Goal: Task Accomplishment & Management: Manage account settings

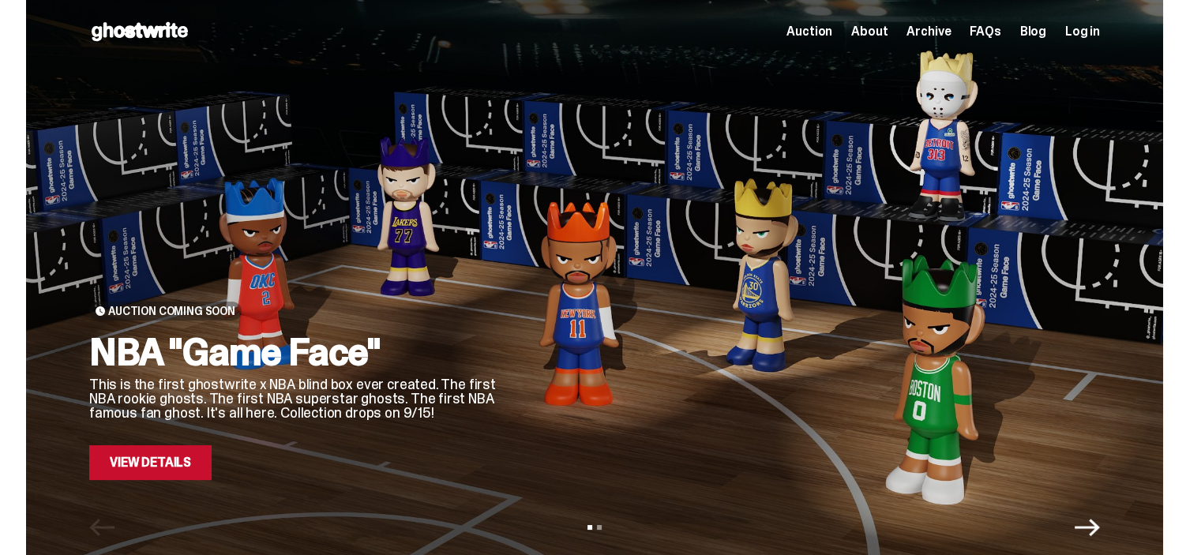
click at [1075, 22] on div "Auction About Archive FAQs Blog Log in" at bounding box center [942, 31] width 313 height 19
click at [1079, 26] on span "Log in" at bounding box center [1082, 31] width 35 height 13
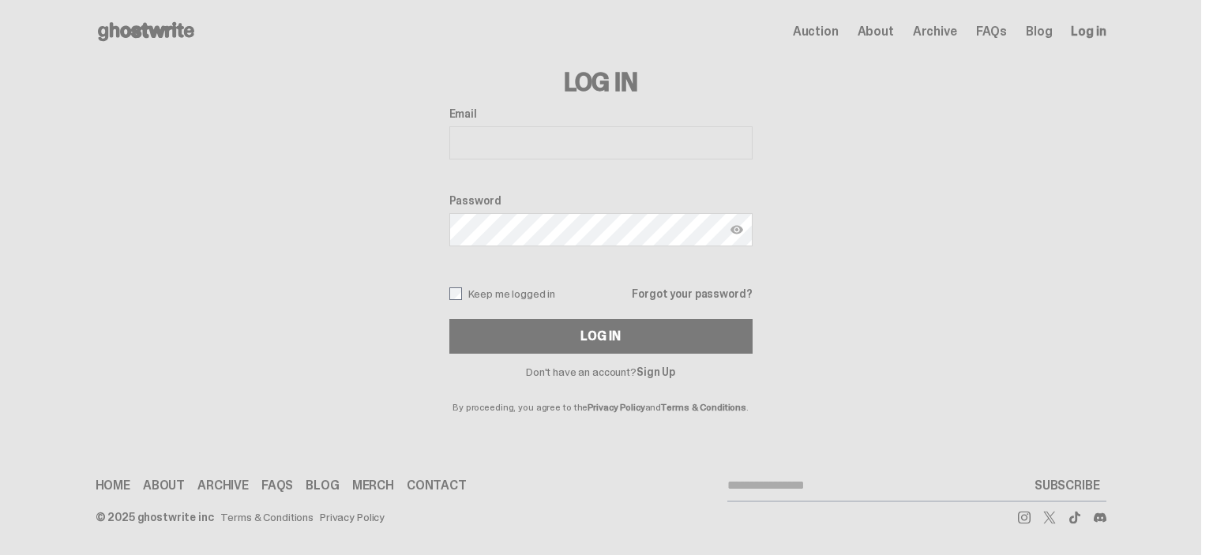
click at [654, 152] on input "Email" at bounding box center [600, 142] width 303 height 33
type input "**********"
click at [736, 223] on img at bounding box center [736, 229] width 13 height 13
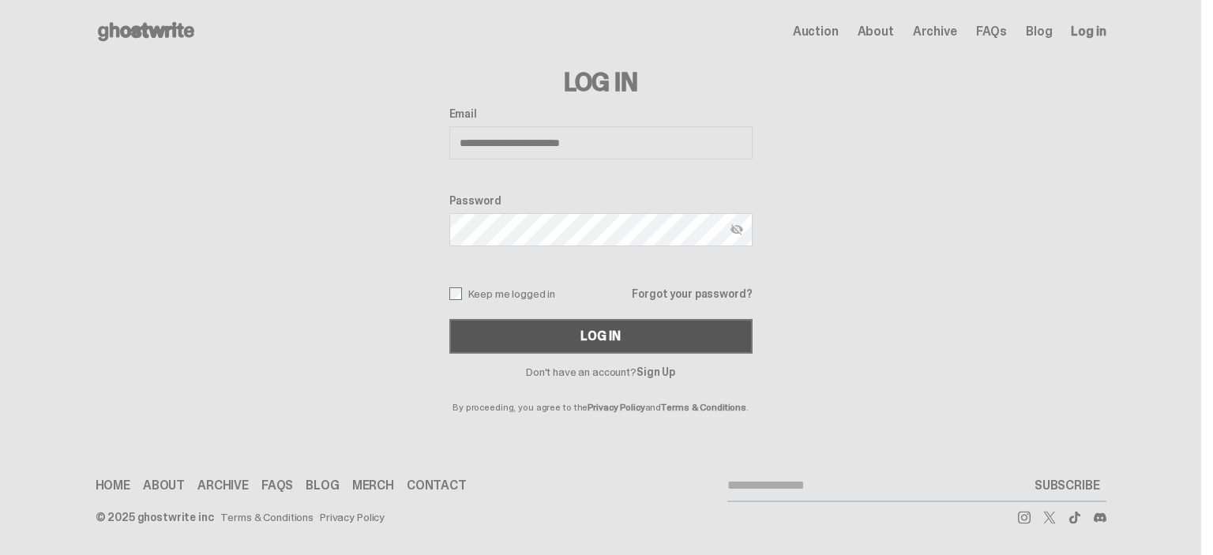
click at [538, 321] on button "Log In" at bounding box center [600, 336] width 303 height 35
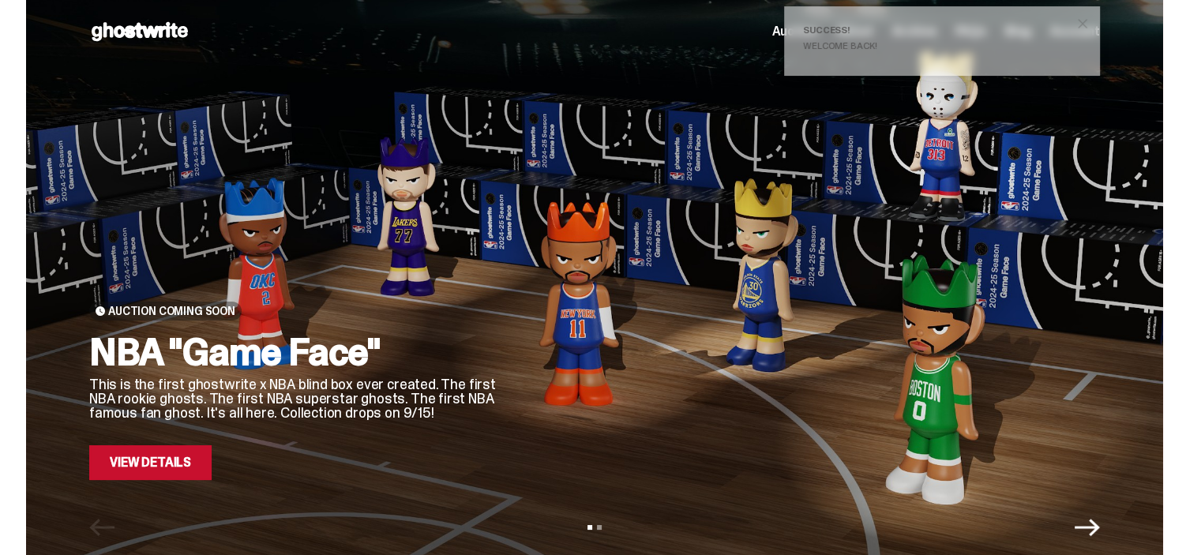
click at [1075, 23] on button "close" at bounding box center [1082, 23] width 28 height 28
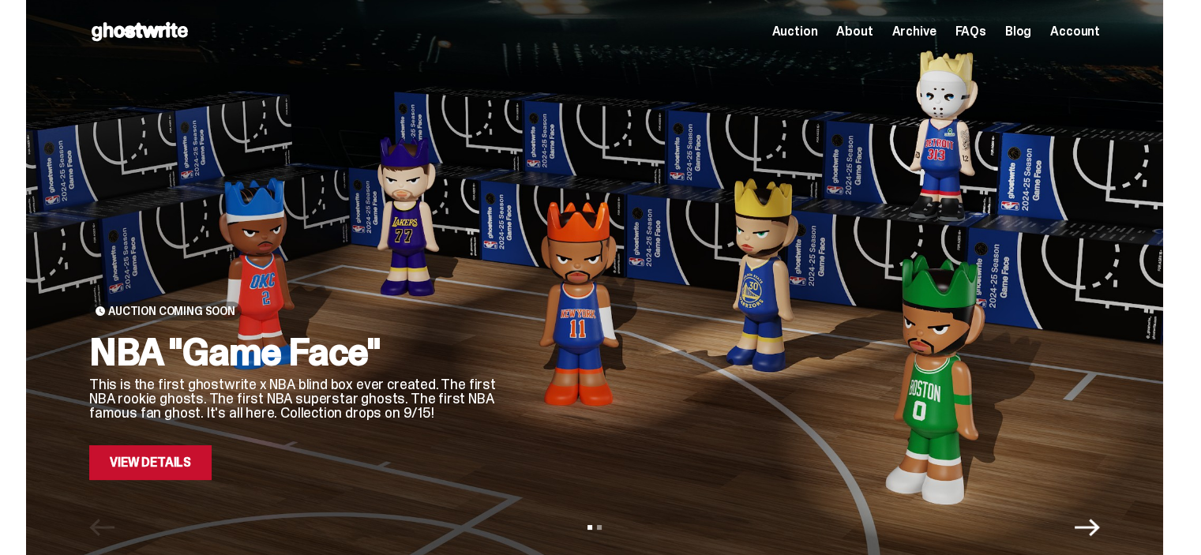
click at [1070, 30] on span "Account" at bounding box center [1075, 31] width 50 height 13
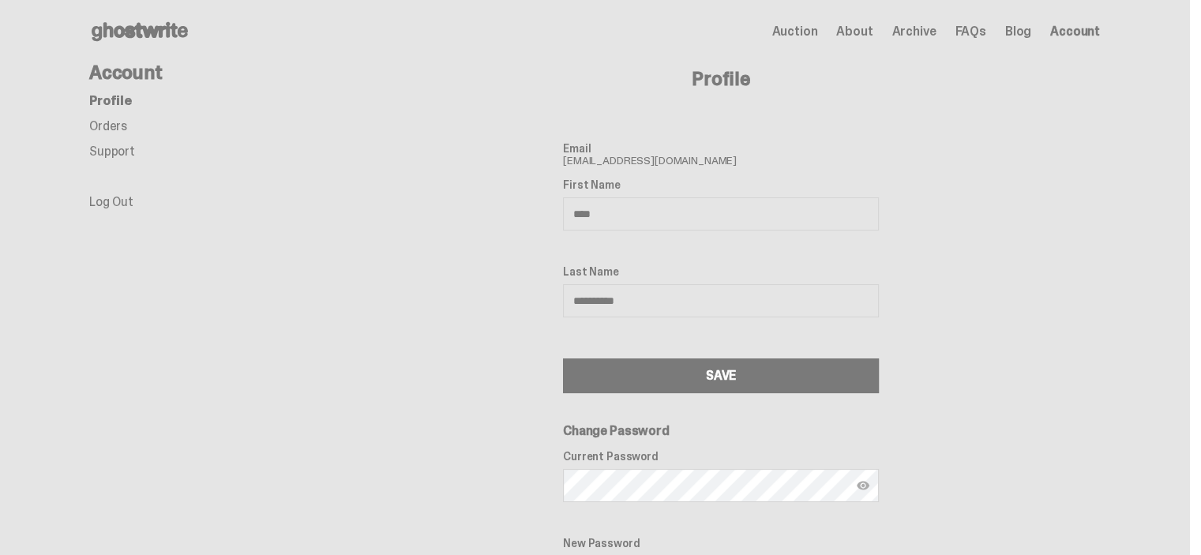
click at [98, 126] on link "Orders" at bounding box center [108, 126] width 38 height 17
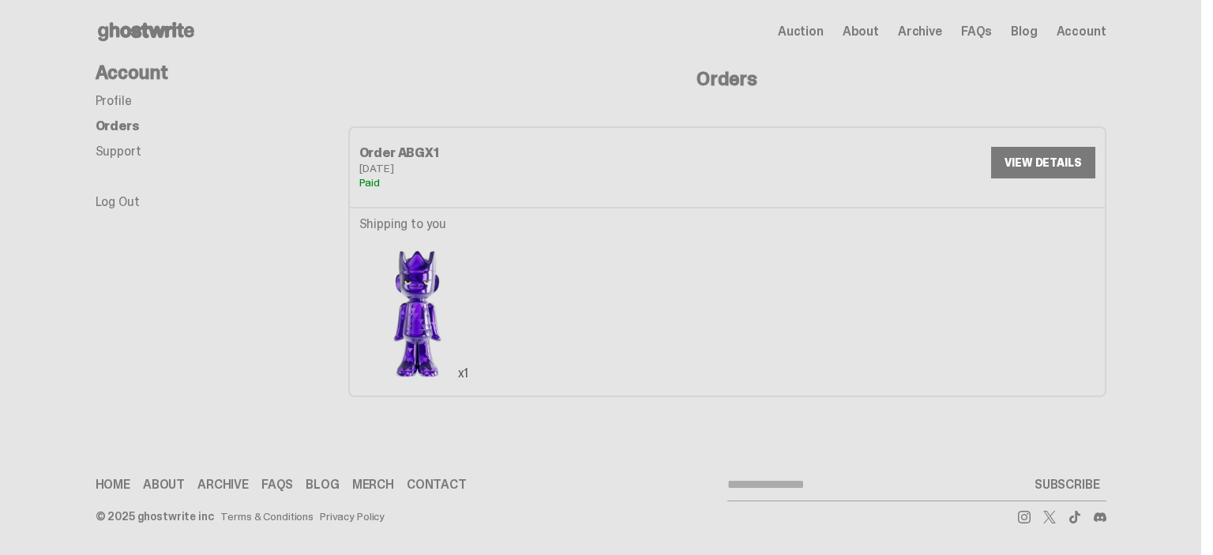
click at [1046, 148] on link "VIEW DETAILS" at bounding box center [1042, 163] width 103 height 32
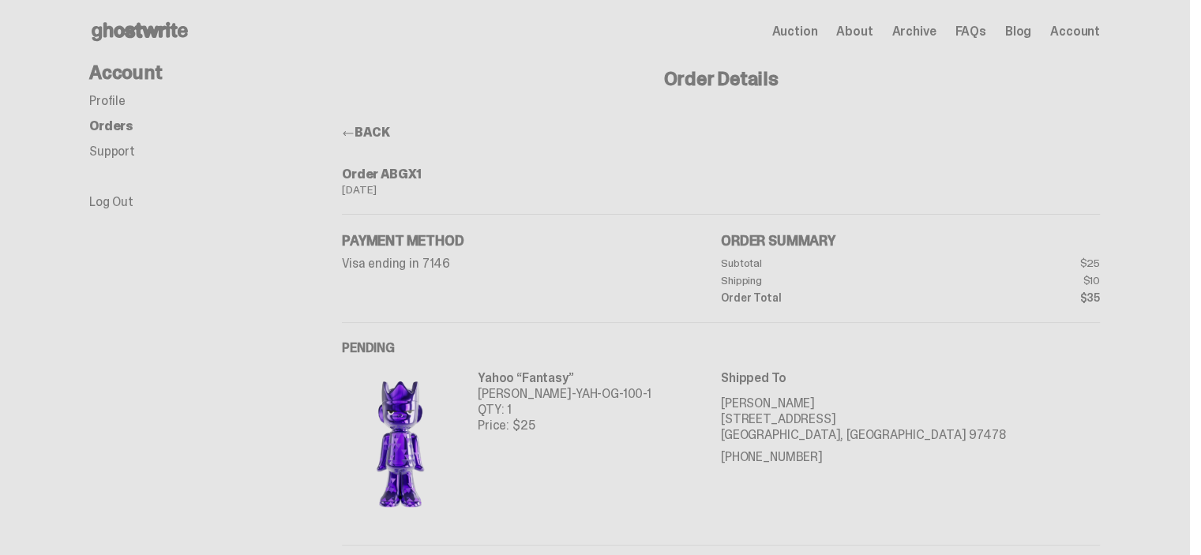
click at [404, 174] on div "Order ABGX1" at bounding box center [721, 174] width 758 height 13
copy div "ABGX1"
click at [581, 257] on p "Visa ending in 7146" at bounding box center [531, 263] width 379 height 13
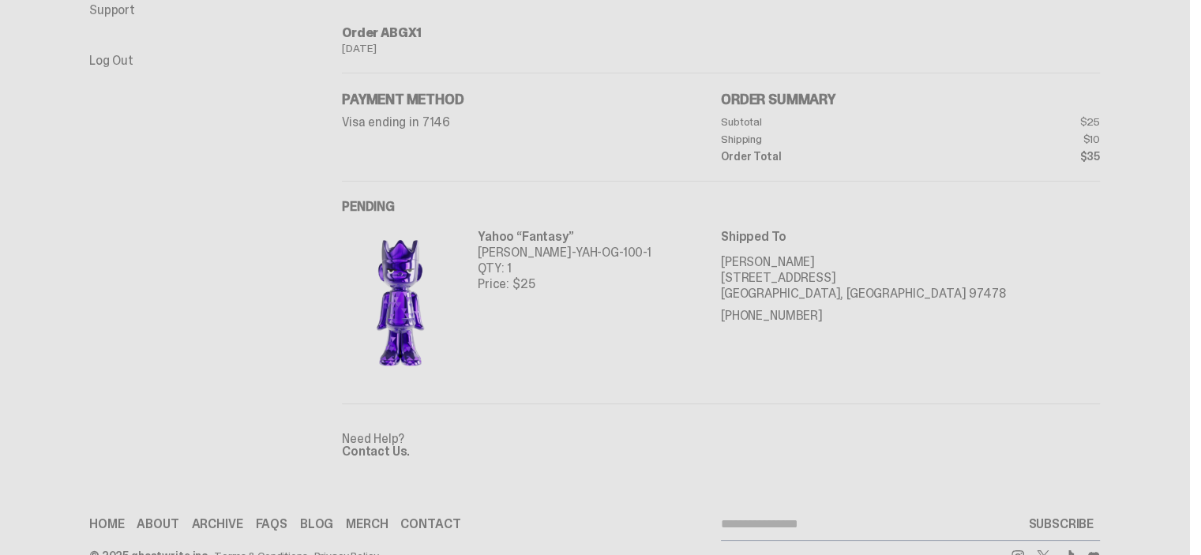
scroll to position [180, 0]
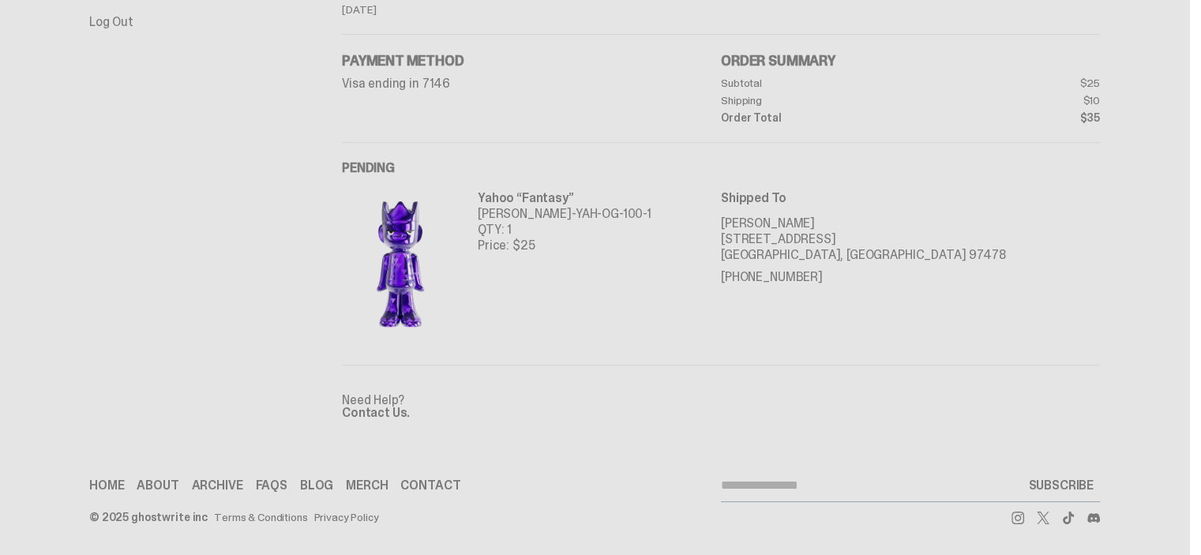
click at [520, 216] on p "[PERSON_NAME]-YAH-OG-100-1" at bounding box center [565, 214] width 174 height 16
click at [520, 216] on p "TY-GH-YAH-OG-100-1" at bounding box center [565, 214] width 174 height 16
click at [534, 212] on p "TY-GH-YAH-OG-100-1" at bounding box center [565, 214] width 174 height 16
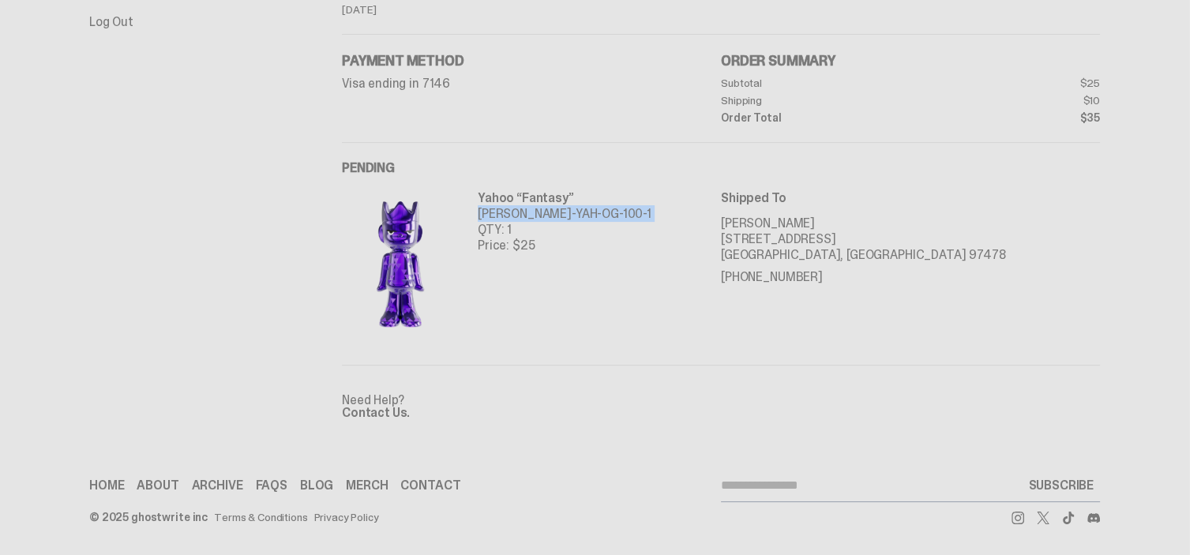
copy div "TY-GH-YAH-OG-100-1"
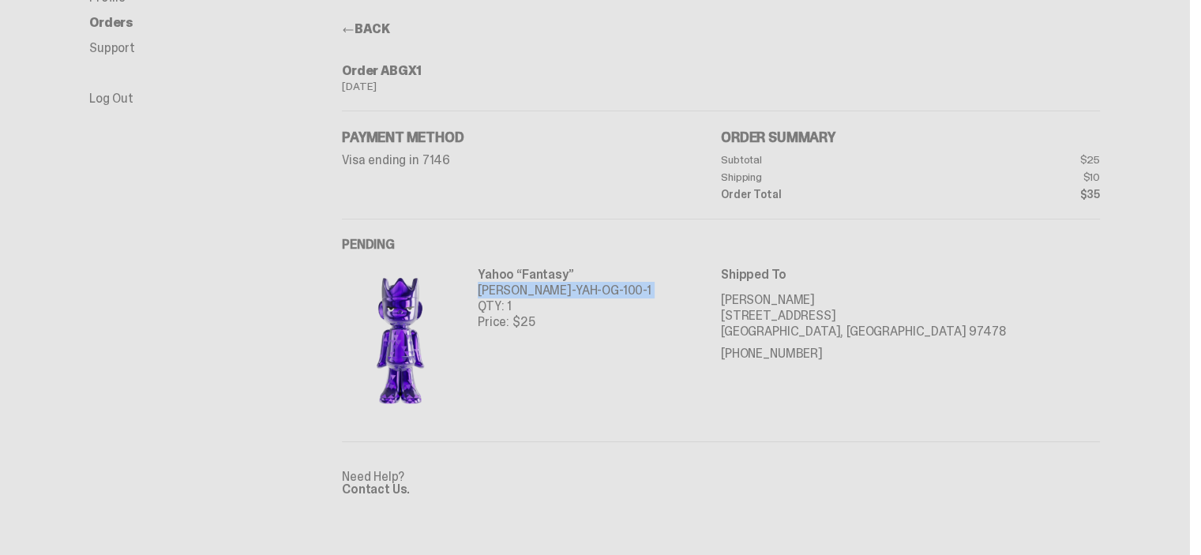
scroll to position [0, 0]
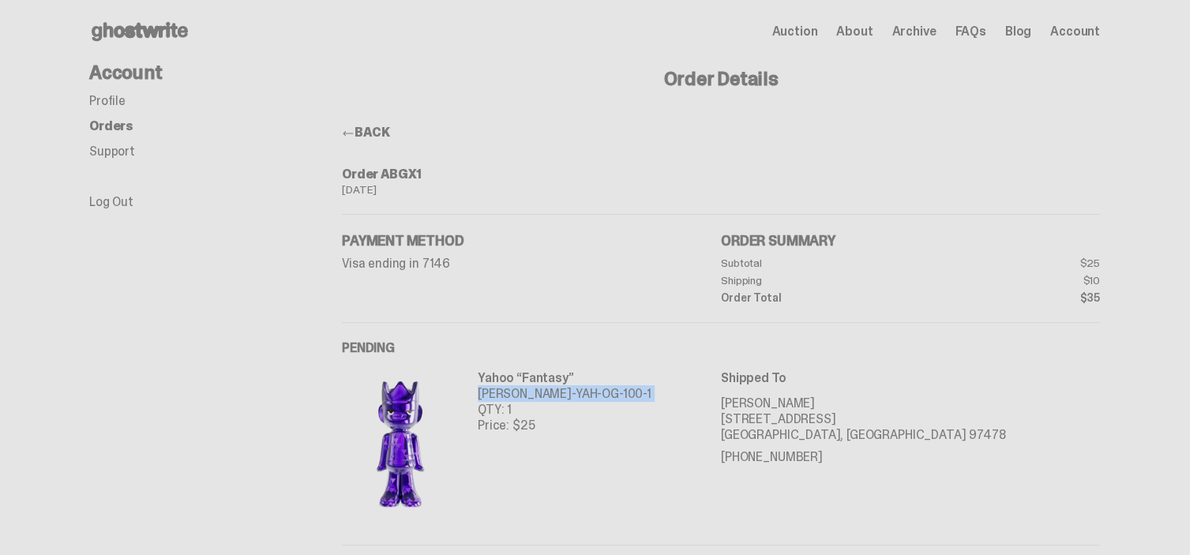
click at [107, 202] on link "Log Out" at bounding box center [111, 201] width 44 height 17
